Goal: Task Accomplishment & Management: Complete application form

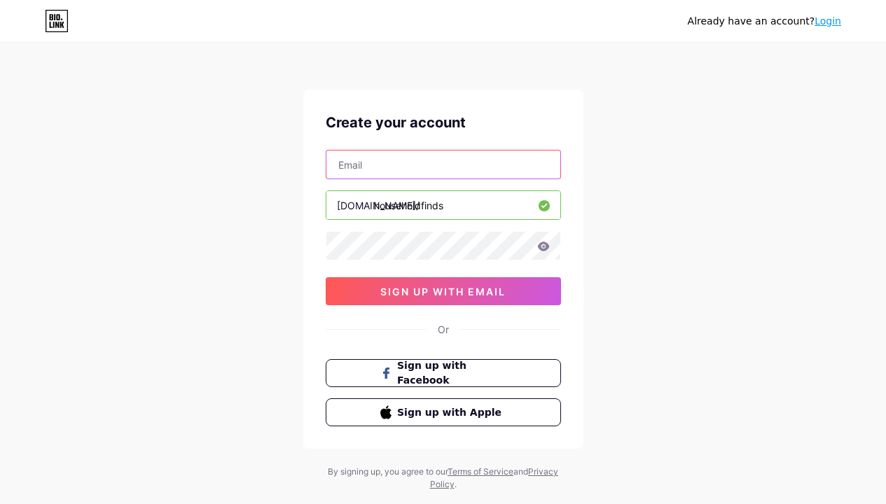
click at [409, 167] on input "text" at bounding box center [444, 165] width 234 height 28
type input "[EMAIL_ADDRESS][DOMAIN_NAME]"
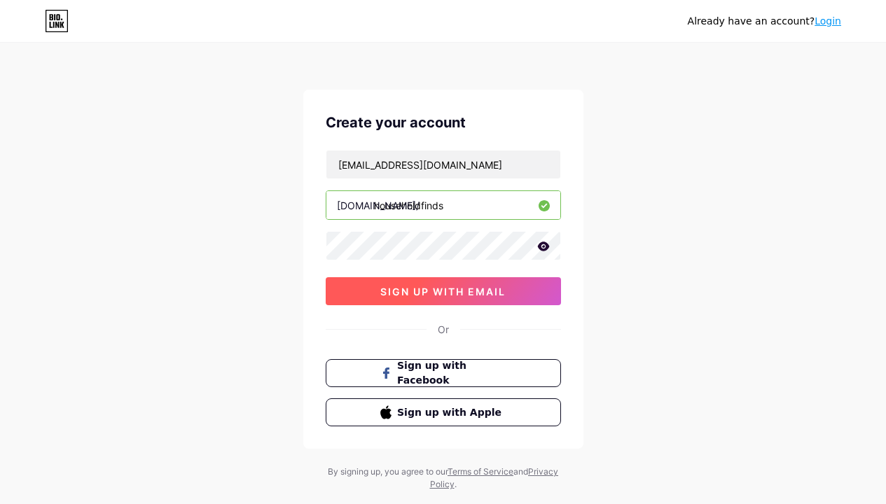
click at [426, 298] on button "sign up with email" at bounding box center [443, 291] width 235 height 28
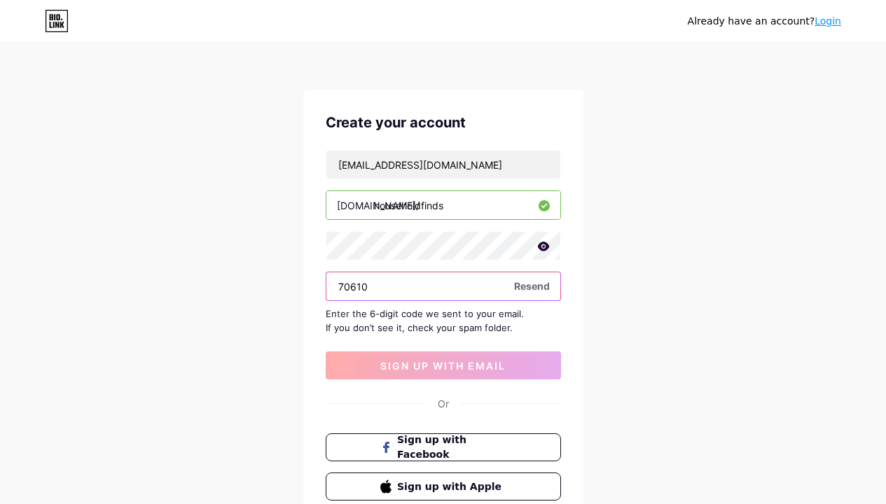
type input "706102"
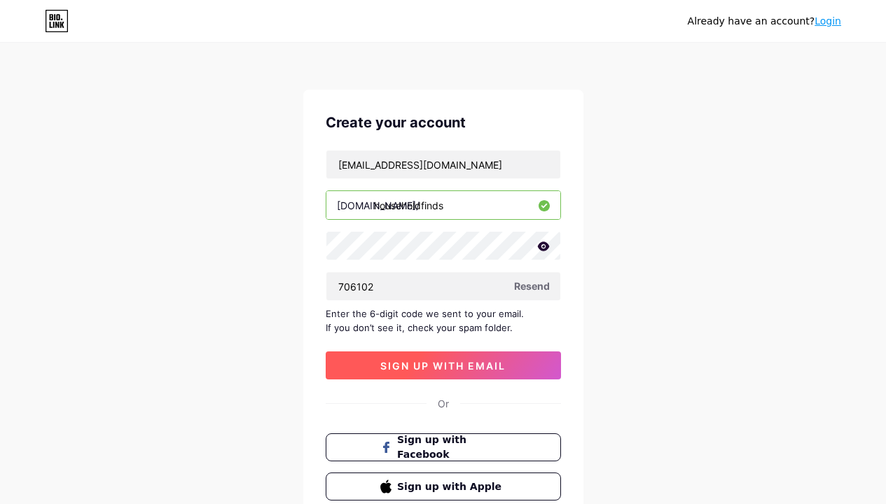
click at [430, 375] on button "sign up with email" at bounding box center [443, 366] width 235 height 28
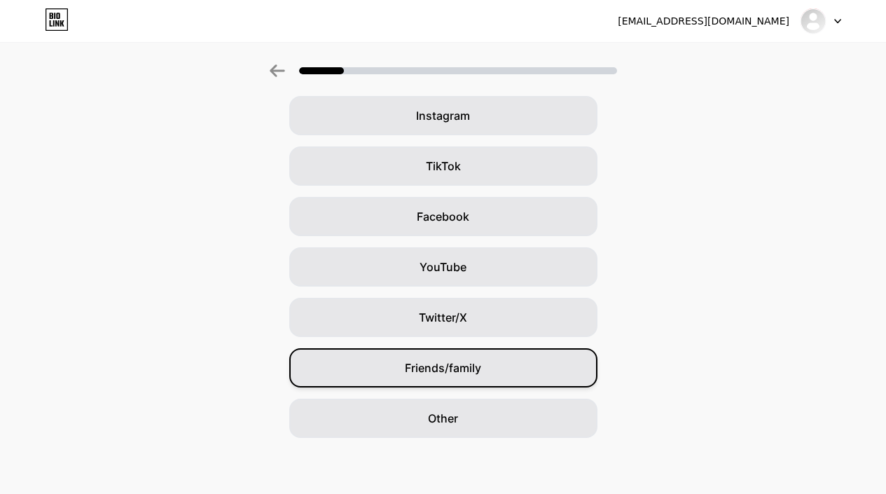
scroll to position [110, 0]
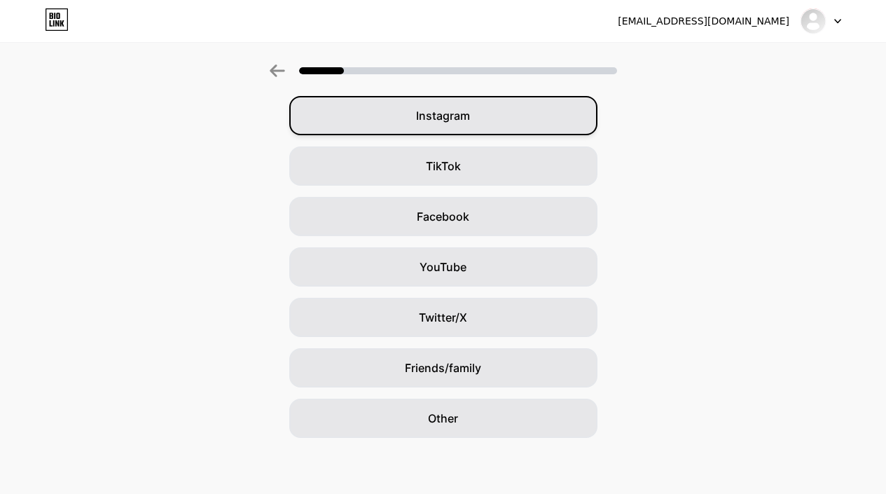
click at [446, 128] on div "Instagram" at bounding box center [443, 115] width 308 height 39
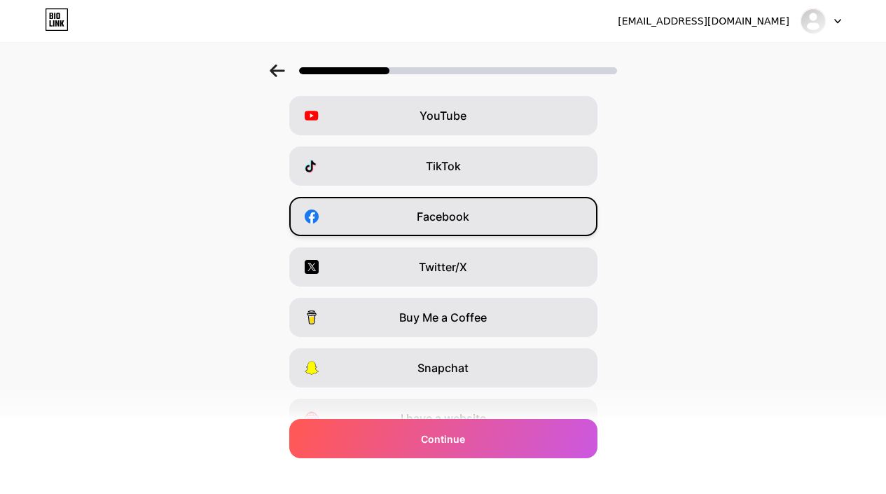
scroll to position [0, 0]
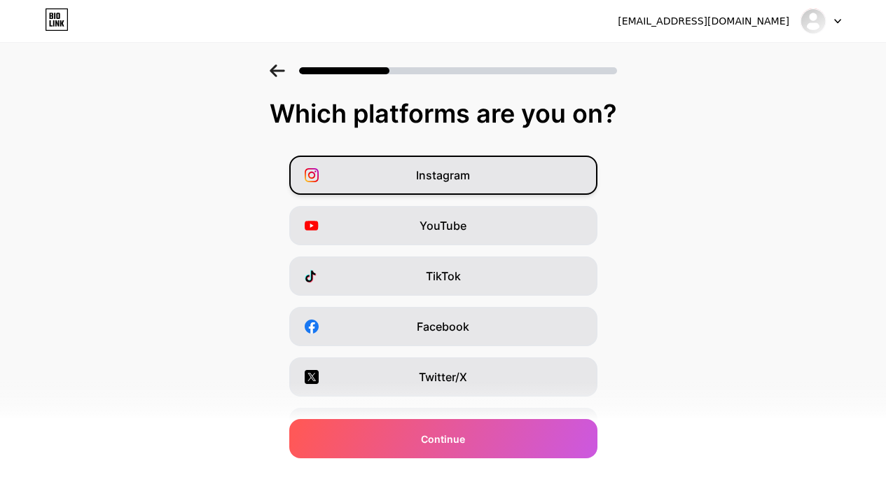
click at [446, 178] on span "Instagram" at bounding box center [443, 175] width 54 height 17
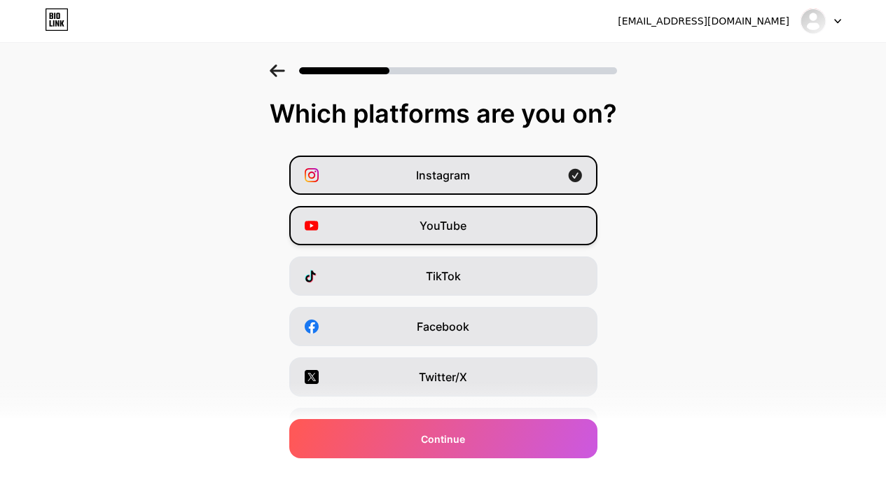
click at [443, 219] on span "YouTube" at bounding box center [443, 225] width 47 height 17
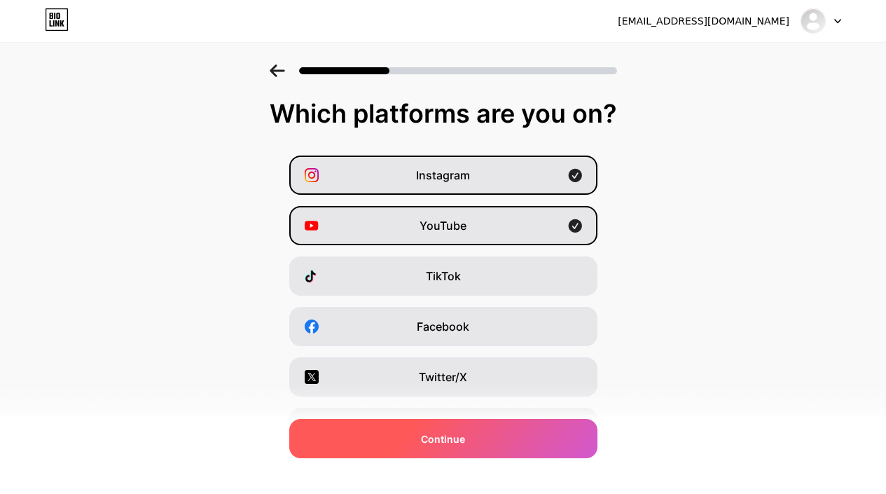
click at [442, 436] on span "Continue" at bounding box center [443, 439] width 44 height 15
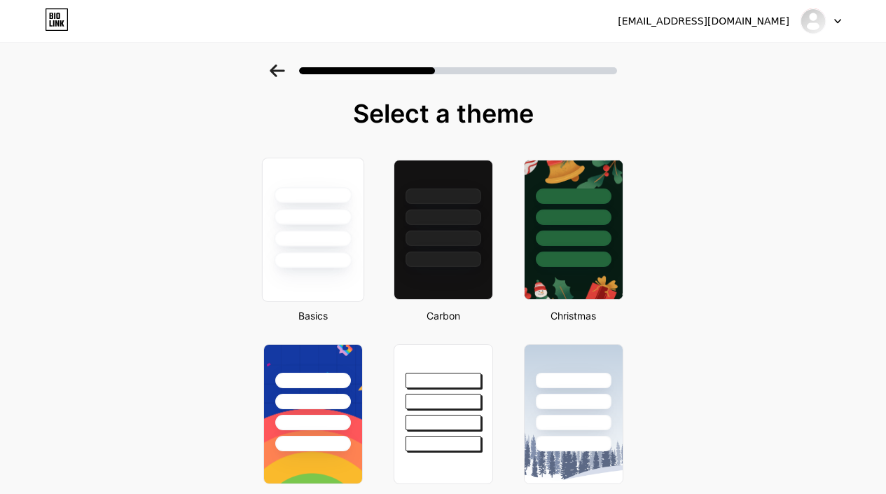
click at [337, 247] on div at bounding box center [312, 213] width 101 height 110
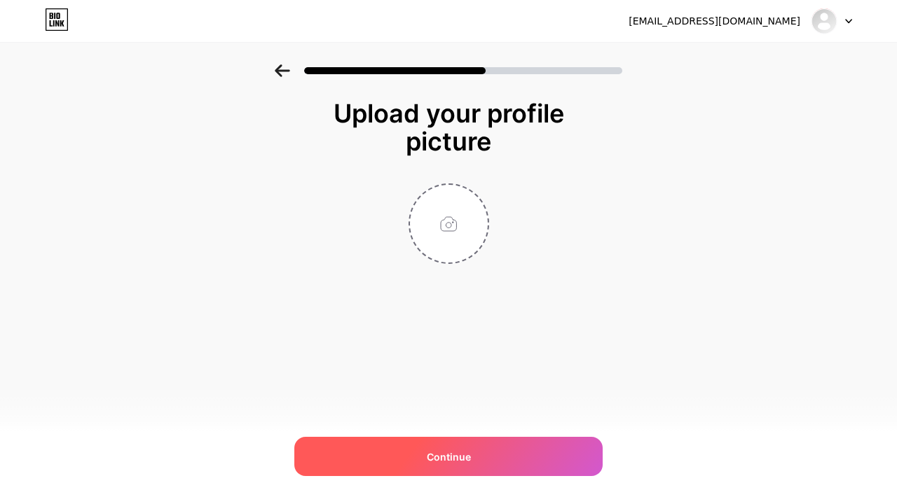
click at [452, 453] on span "Continue" at bounding box center [449, 457] width 44 height 15
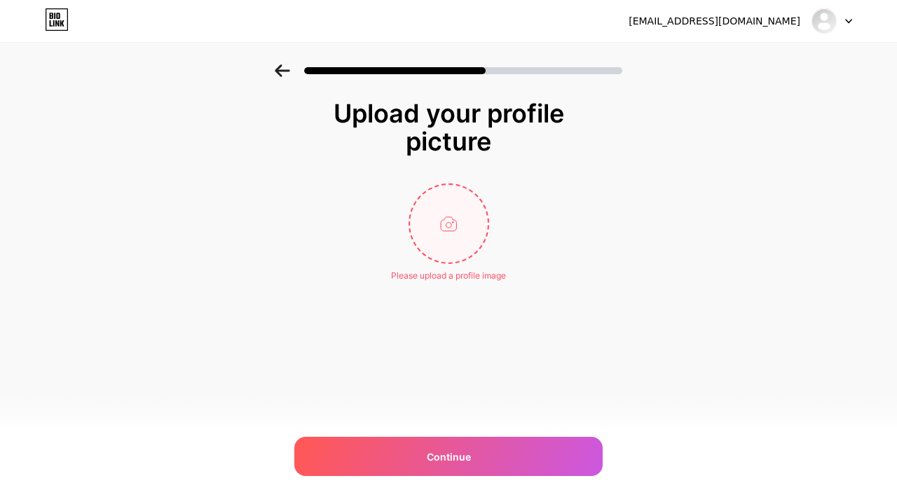
click at [435, 261] on input "file" at bounding box center [449, 224] width 78 height 78
click at [462, 222] on input "file" at bounding box center [449, 224] width 78 height 78
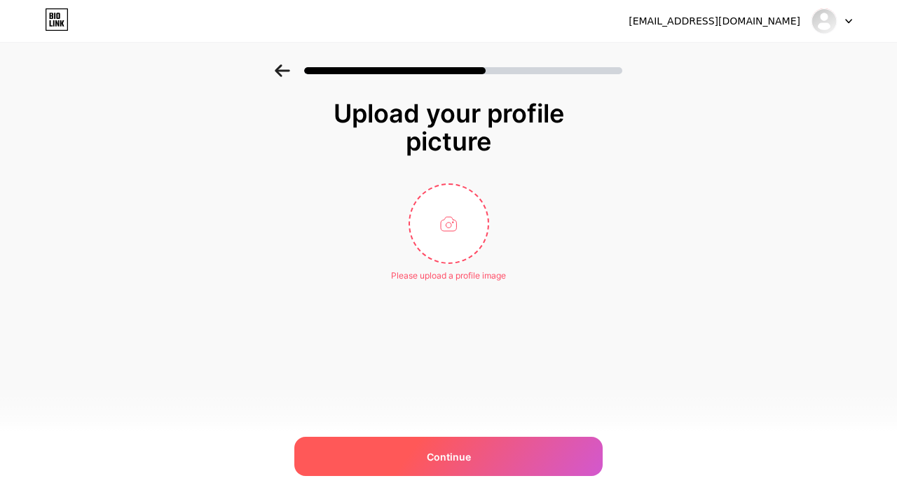
click at [448, 454] on span "Continue" at bounding box center [449, 457] width 44 height 15
click at [460, 451] on span "Continue" at bounding box center [449, 457] width 44 height 15
click at [449, 458] on span "Continue" at bounding box center [449, 457] width 44 height 15
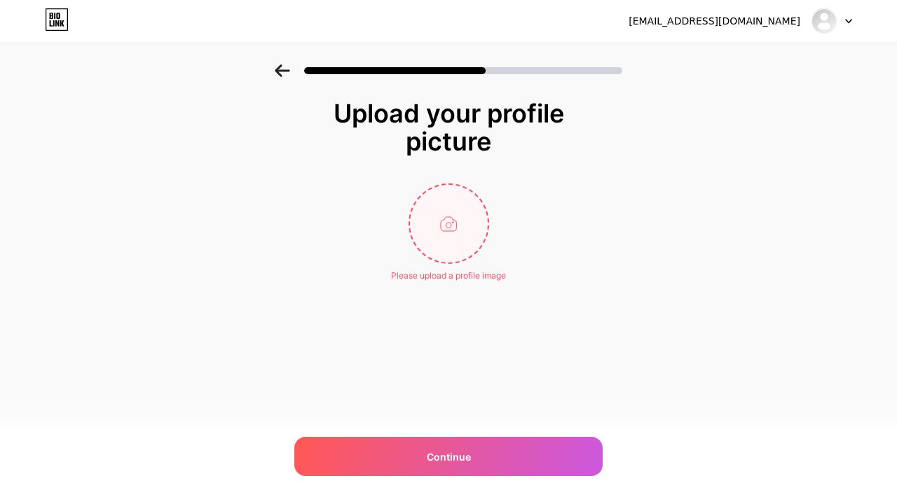
click at [448, 214] on input "file" at bounding box center [449, 224] width 78 height 78
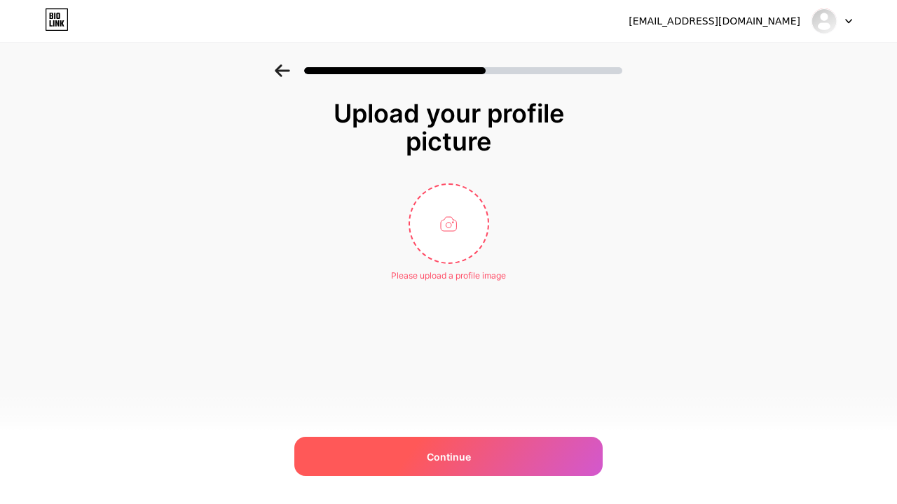
click at [453, 447] on div "Continue" at bounding box center [448, 456] width 308 height 39
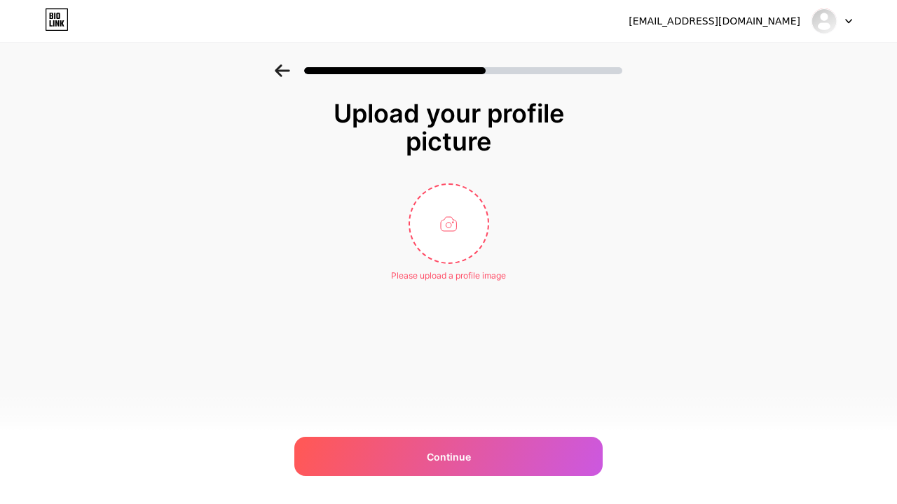
click at [845, 18] on div at bounding box center [831, 20] width 41 height 25
click at [639, 139] on div "Upload your profile picture Please upload a profile image Continue" at bounding box center [448, 208] width 897 height 288
click at [441, 224] on input "file" at bounding box center [449, 224] width 78 height 78
click at [454, 190] on input "file" at bounding box center [449, 224] width 78 height 78
type input "C:\fakepath\images.jpeg"
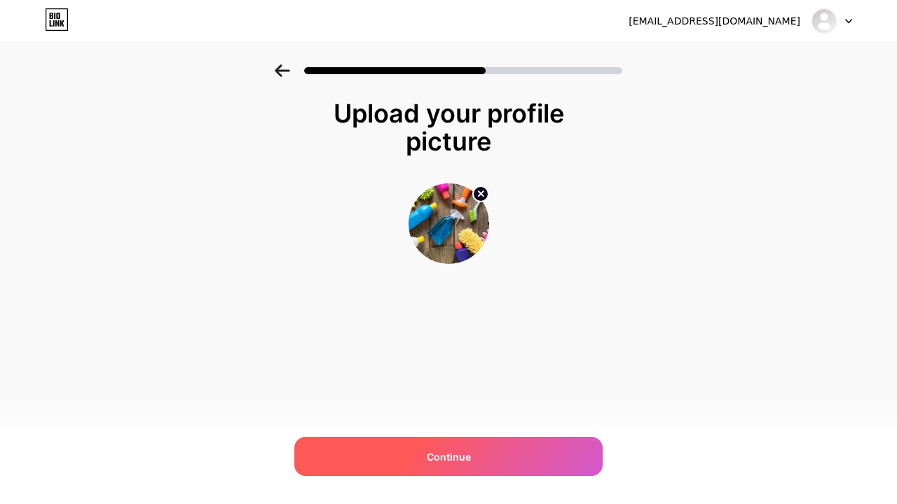
click at [471, 449] on div "Continue" at bounding box center [448, 456] width 308 height 39
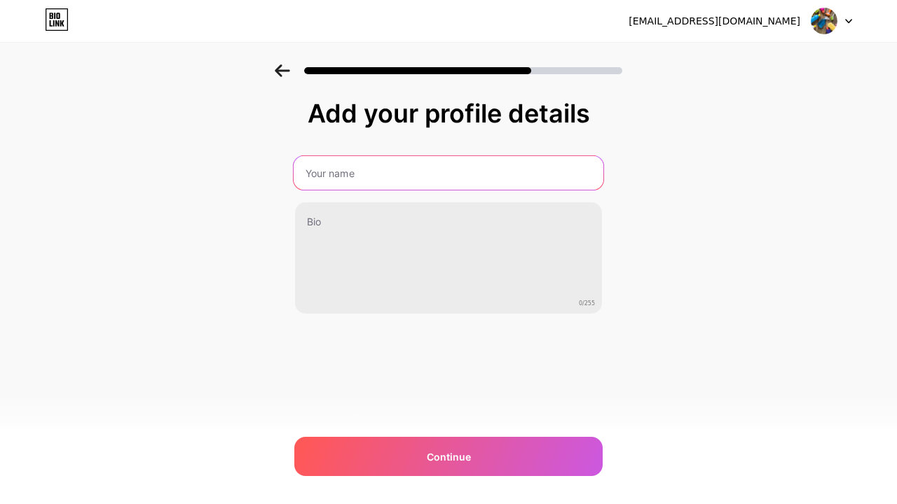
click at [404, 175] on input "text" at bounding box center [449, 173] width 310 height 34
type input "m"
type input "Mahnoor"
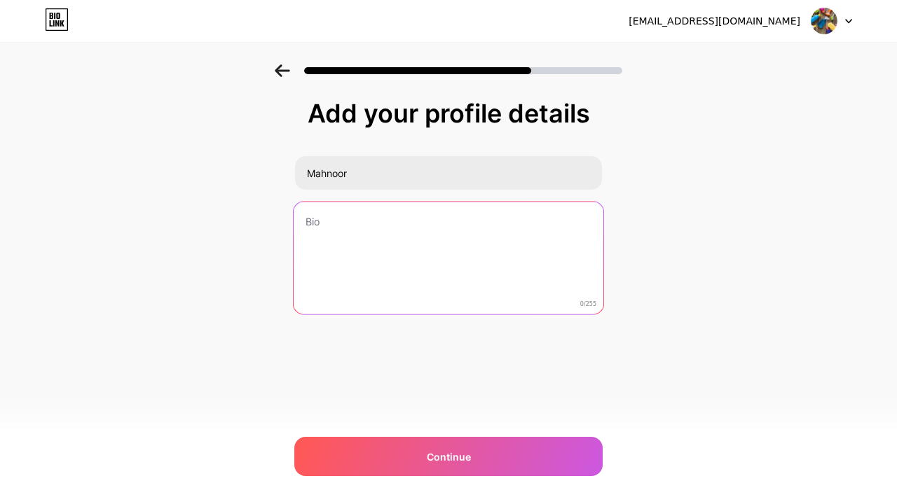
drag, startPoint x: 404, startPoint y: 175, endPoint x: 416, endPoint y: 236, distance: 62.3
click at [416, 236] on textarea at bounding box center [449, 259] width 310 height 114
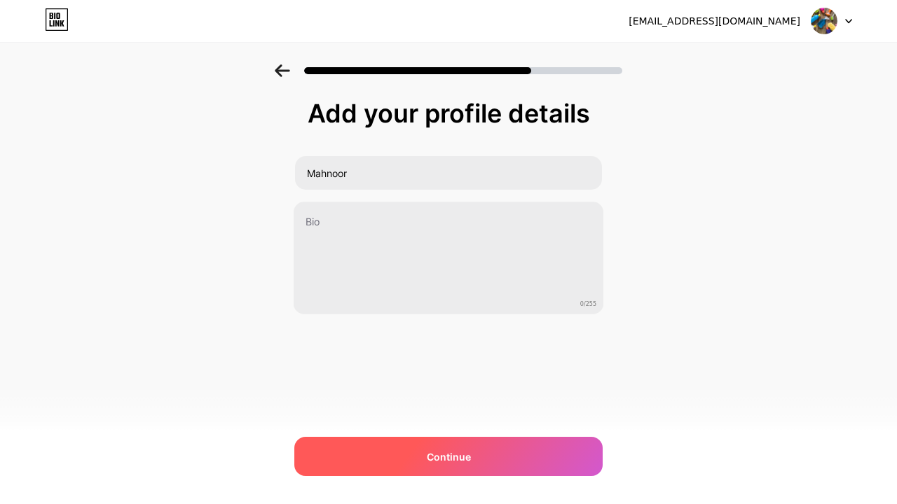
click at [444, 471] on div "Continue" at bounding box center [448, 456] width 308 height 39
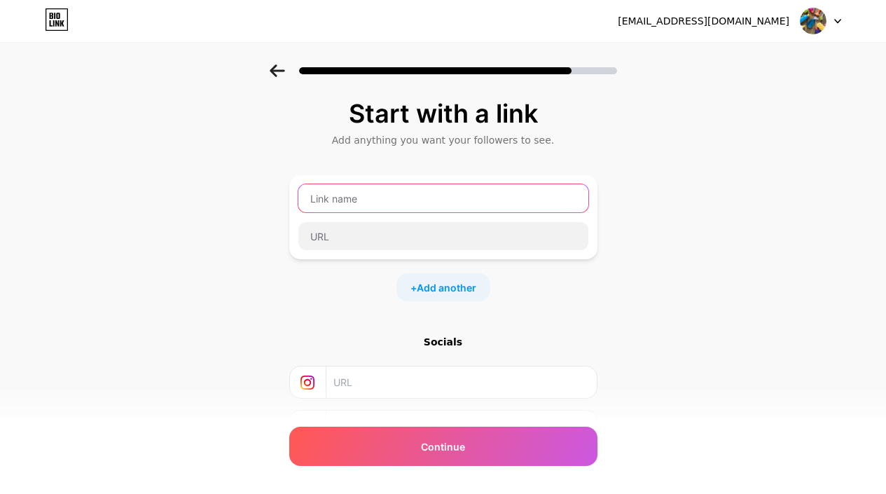
click at [523, 191] on input "text" at bounding box center [443, 198] width 290 height 28
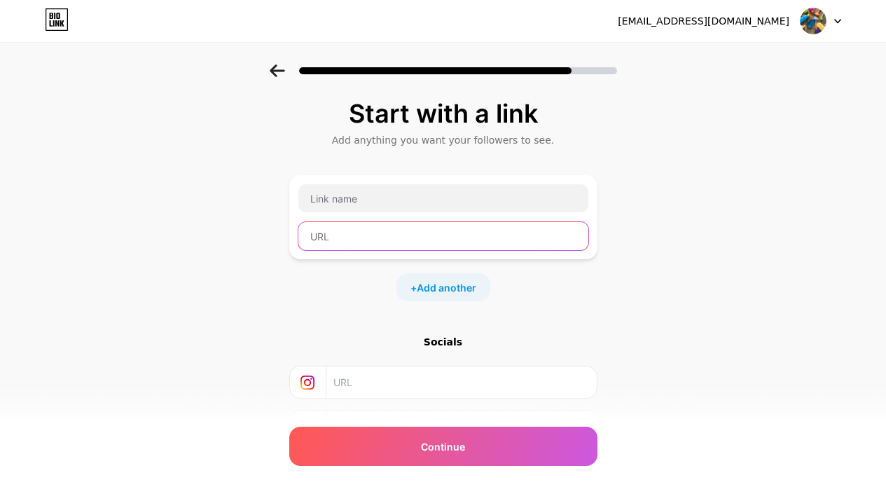
click at [433, 245] on input "text" at bounding box center [443, 236] width 290 height 28
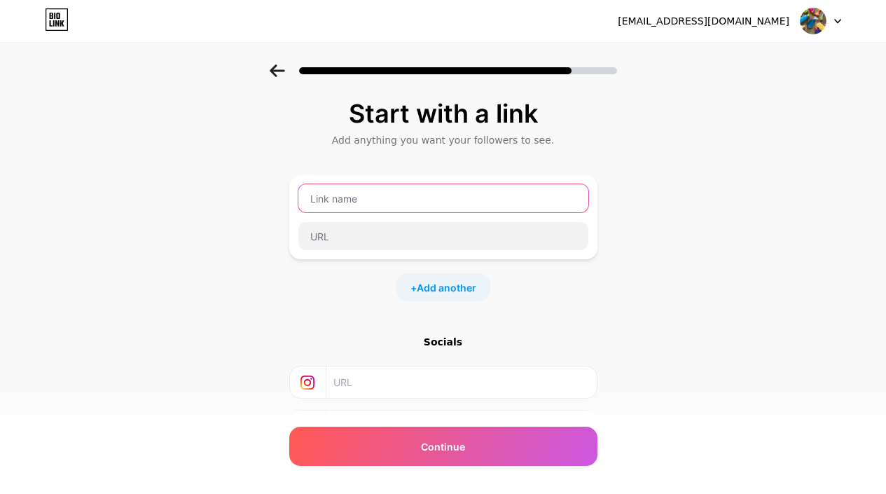
click at [385, 192] on input "text" at bounding box center [443, 198] width 290 height 28
click at [343, 203] on input "text" at bounding box center [443, 198] width 290 height 28
type input "h"
type input "cleaning stuff"
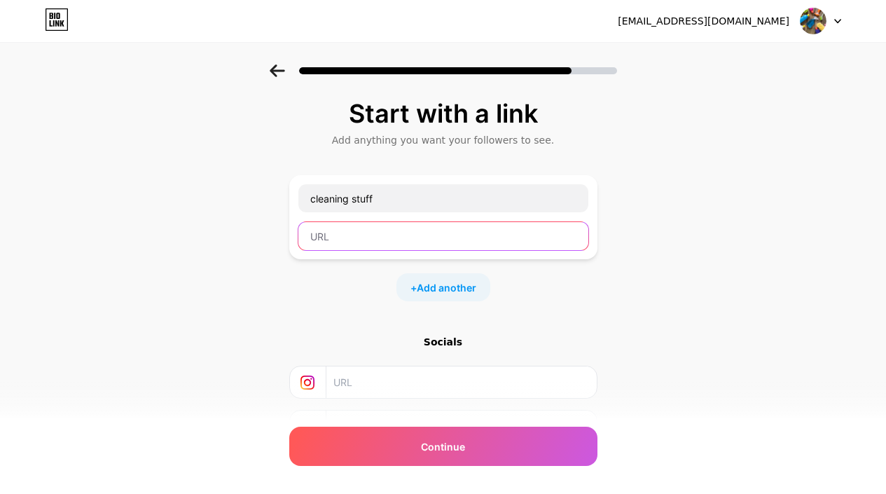
click at [342, 232] on input "text" at bounding box center [443, 236] width 290 height 28
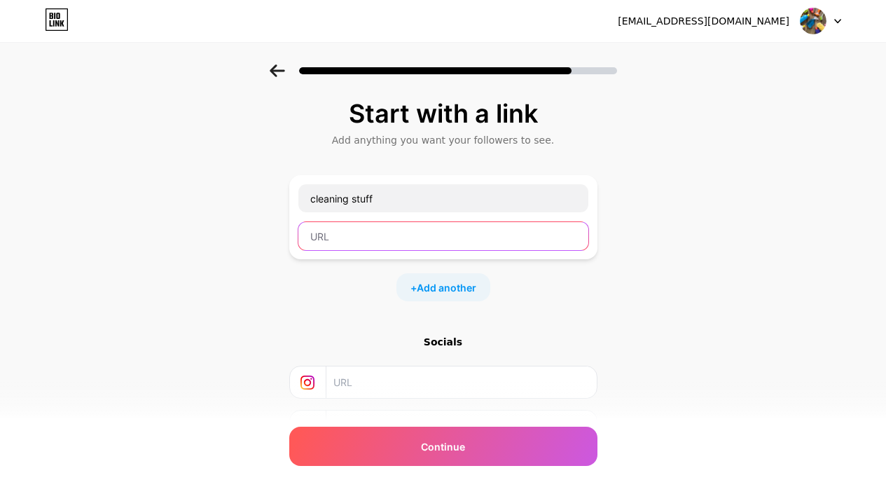
click at [443, 244] on input "text" at bounding box center [443, 236] width 290 height 28
paste input "[URL][DOMAIN_NAME]"
type input "[URL][DOMAIN_NAME]"
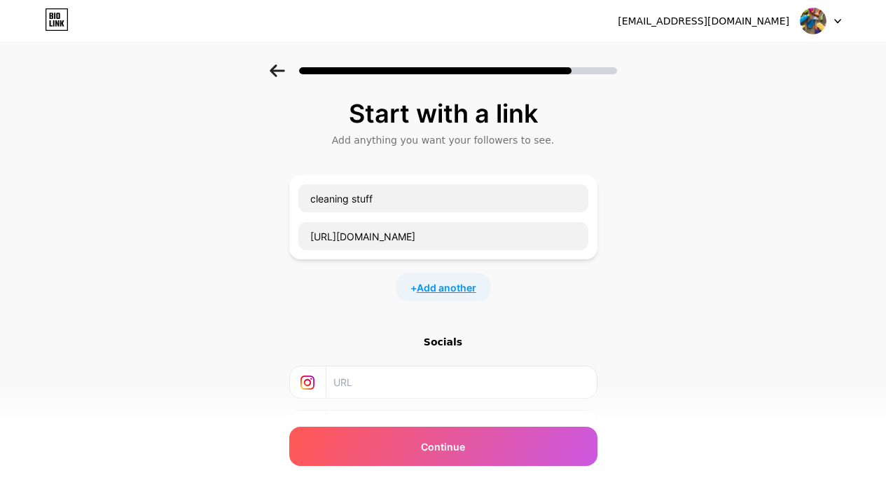
click at [465, 289] on span "Add another" at bounding box center [447, 287] width 60 height 15
